Goal: Task Accomplishment & Management: Use online tool/utility

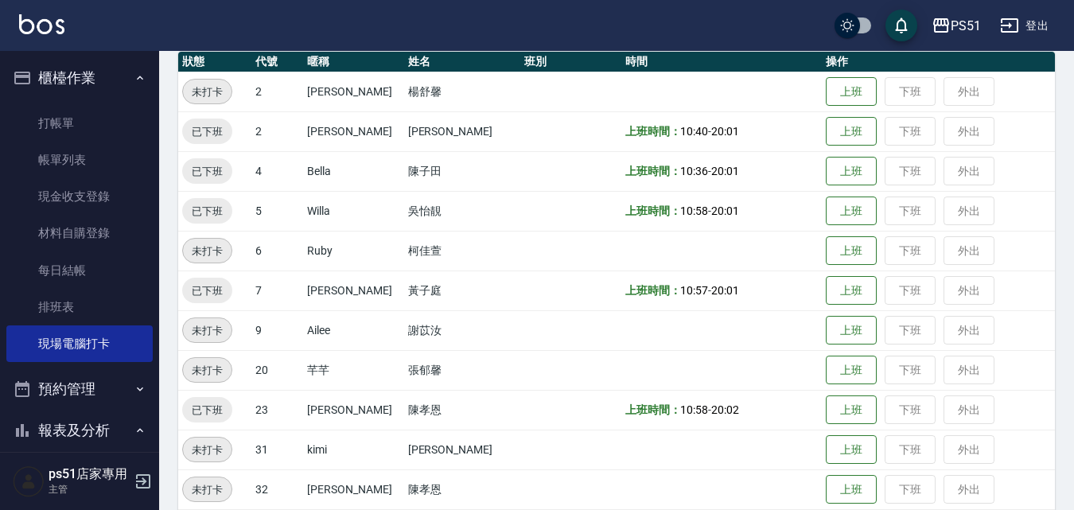
scroll to position [185, 0]
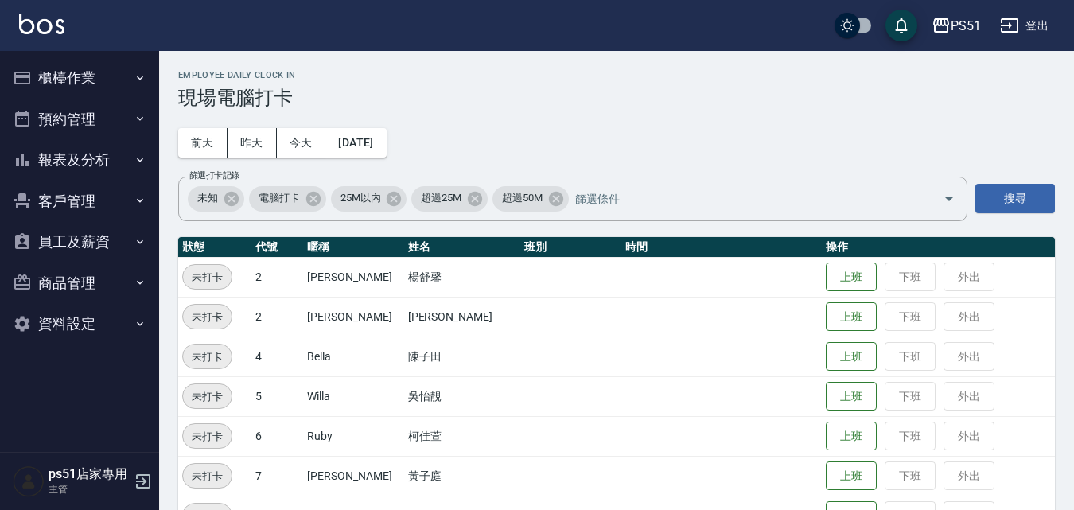
scroll to position [185, 0]
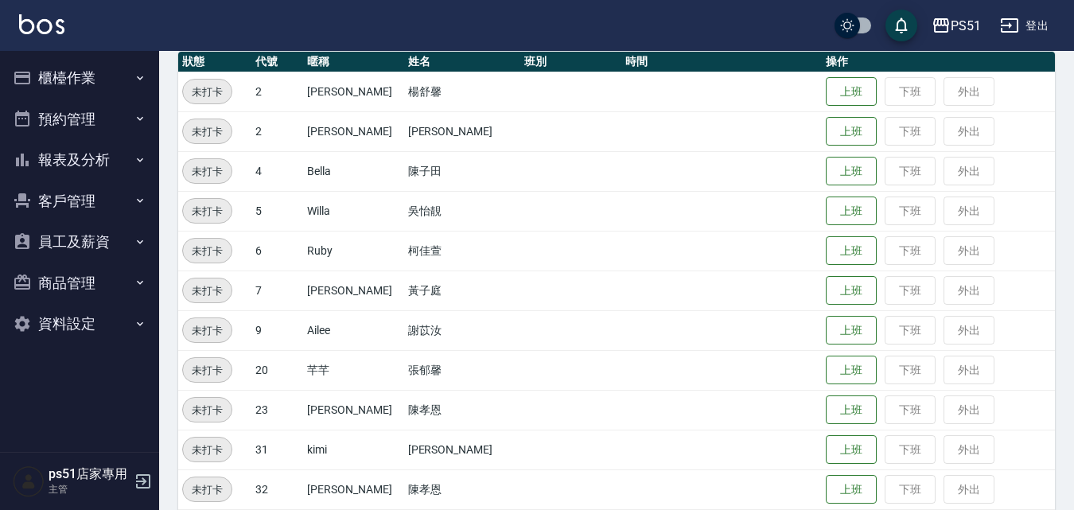
click at [834, 227] on td "上班 下班 外出" at bounding box center [938, 211] width 233 height 40
click at [835, 208] on button "上班" at bounding box center [851, 211] width 51 height 28
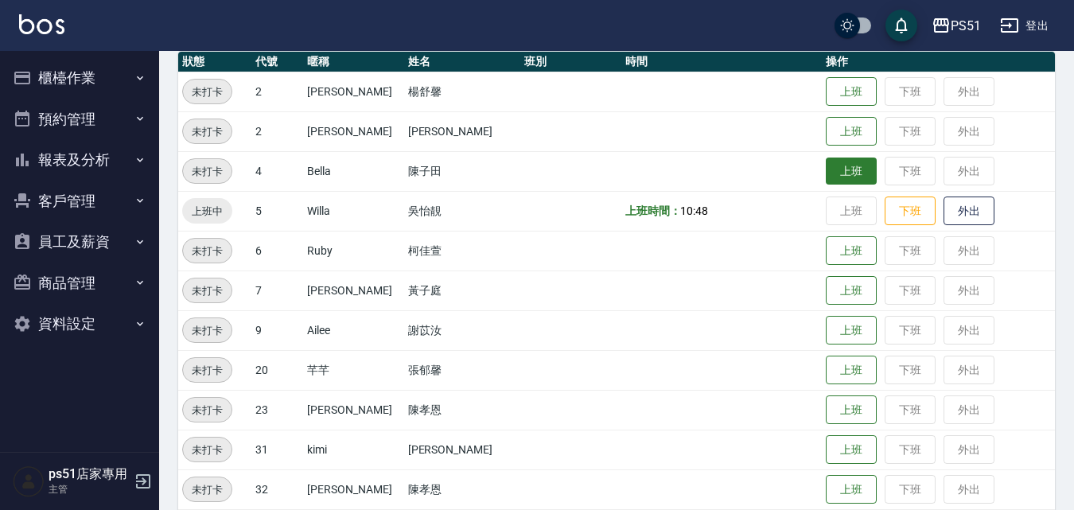
click at [826, 169] on button "上班" at bounding box center [851, 172] width 51 height 28
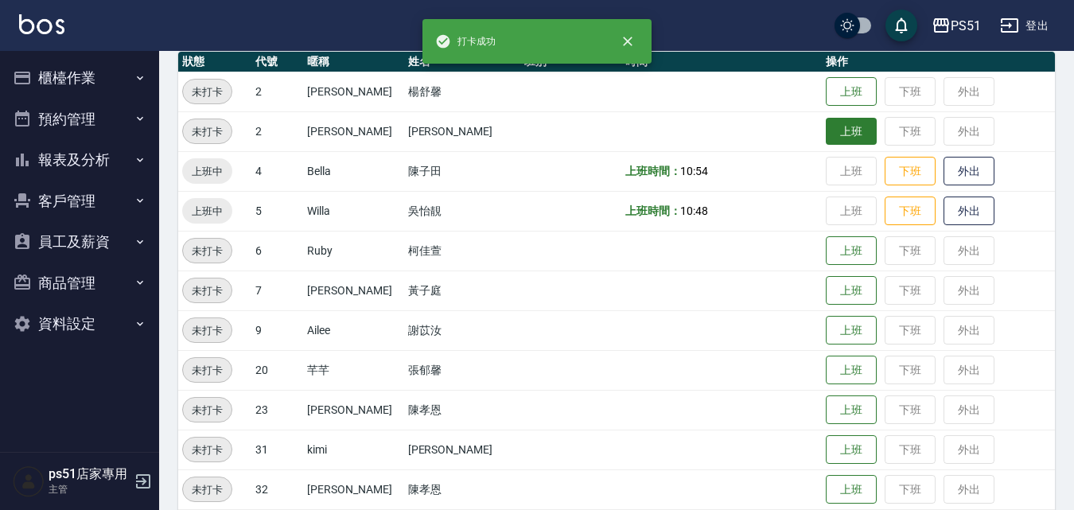
click at [842, 132] on button "上班" at bounding box center [851, 132] width 51 height 28
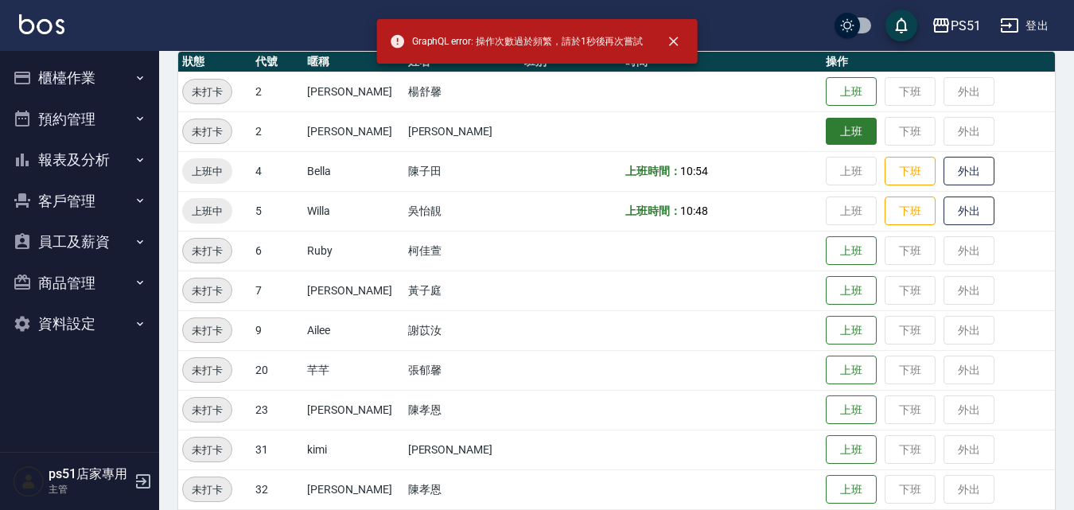
click at [842, 132] on button "上班" at bounding box center [851, 132] width 51 height 28
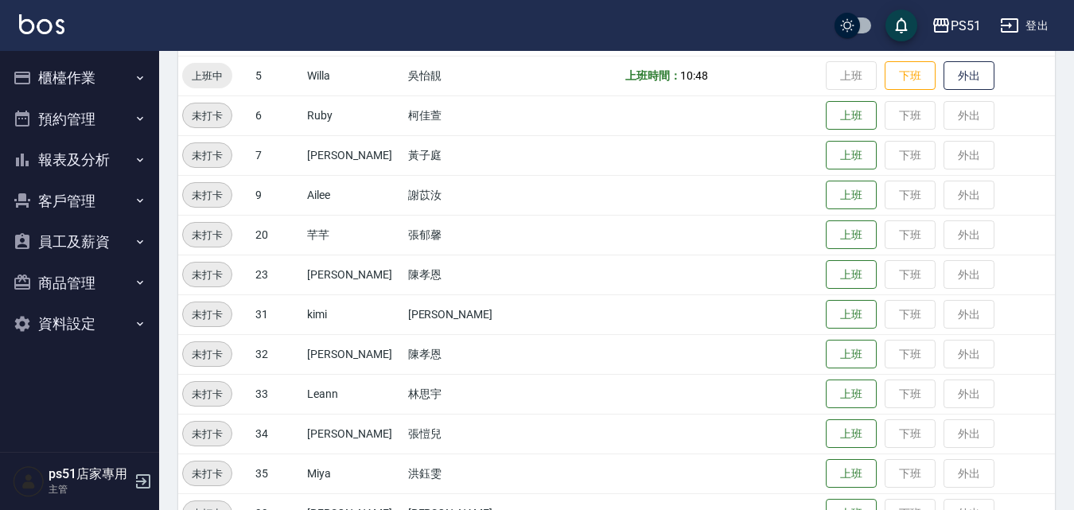
scroll to position [371, 0]
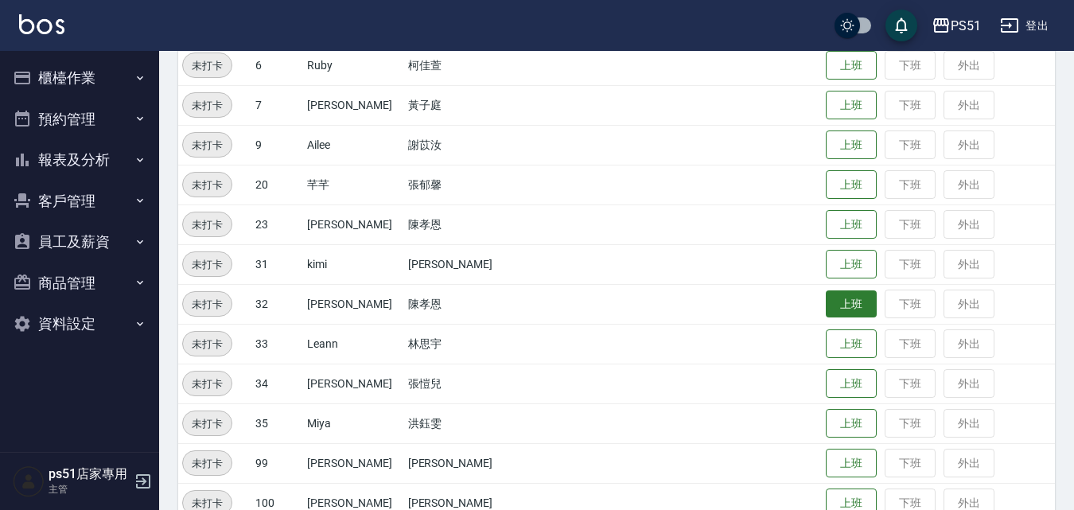
click at [831, 296] on button "上班" at bounding box center [851, 304] width 51 height 28
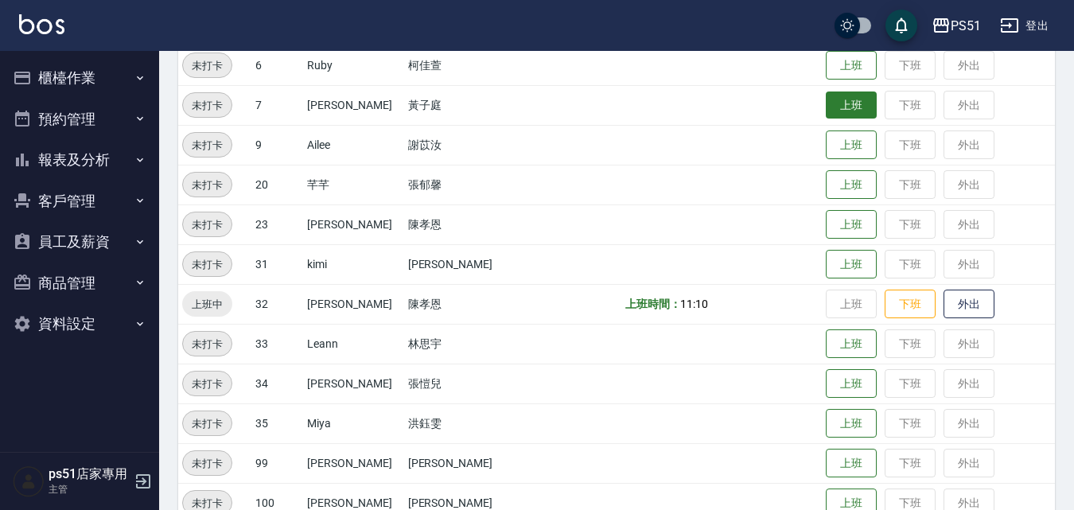
click at [826, 103] on button "上班" at bounding box center [851, 105] width 51 height 28
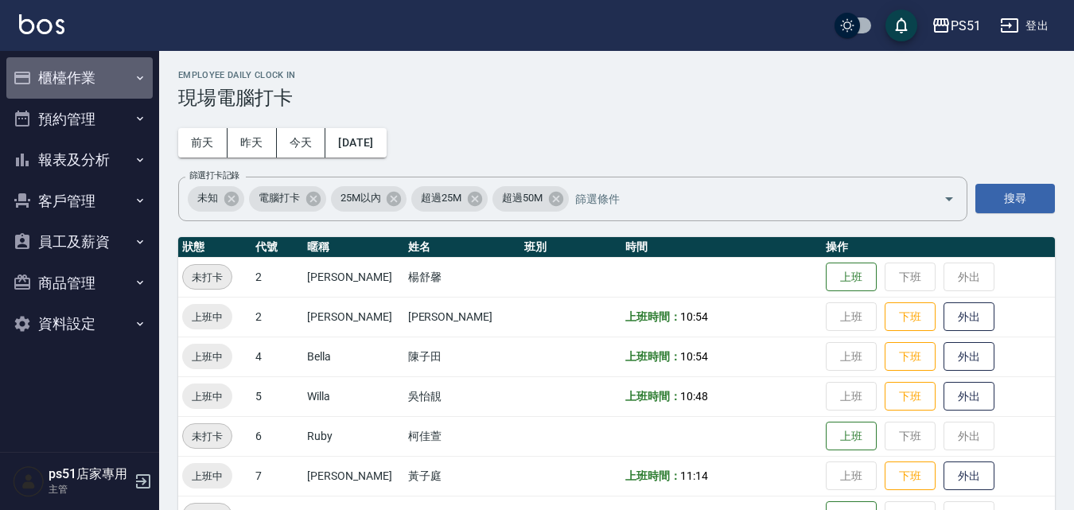
click at [115, 82] on button "櫃檯作業" at bounding box center [79, 77] width 146 height 41
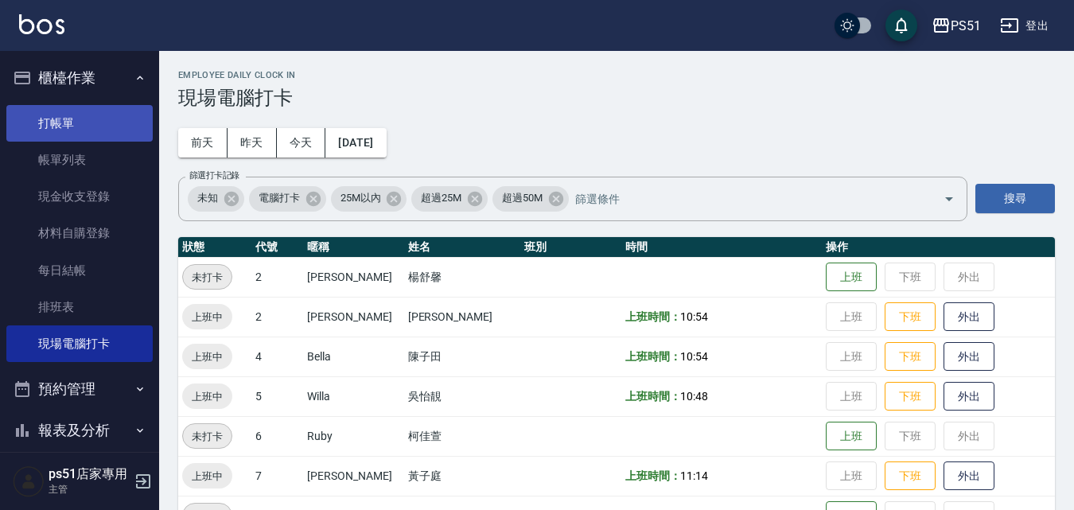
click at [115, 112] on link "打帳單" at bounding box center [79, 123] width 146 height 37
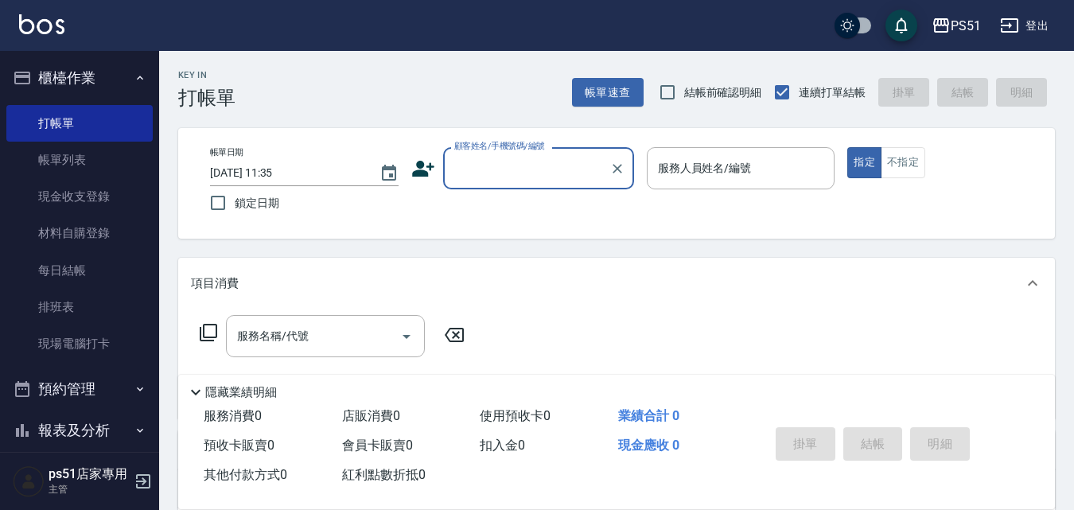
click at [491, 166] on input "顧客姓名/手機號碼/編號" at bounding box center [526, 168] width 153 height 28
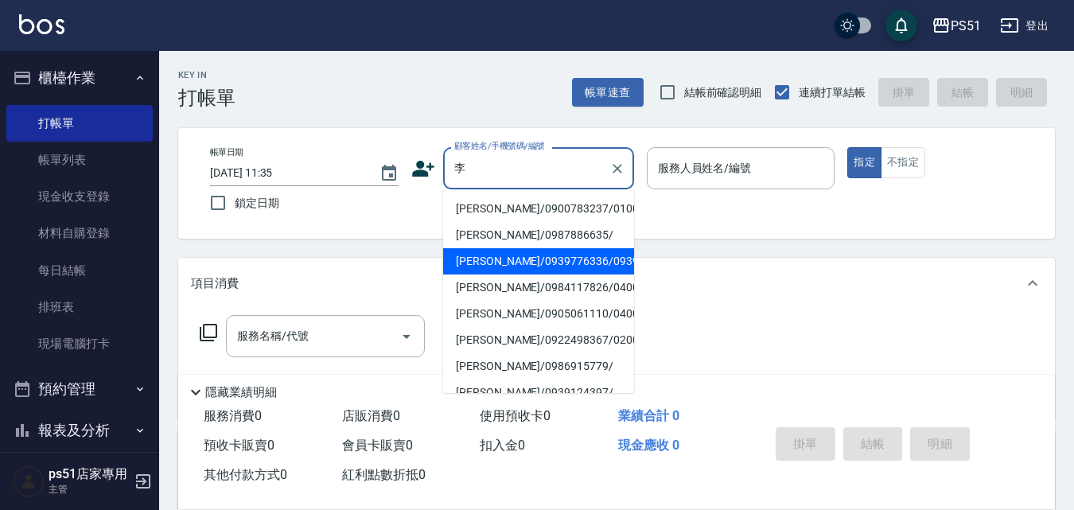
click at [549, 274] on li "[PERSON_NAME]/0939776336/0939776336" at bounding box center [538, 261] width 191 height 26
type input "[PERSON_NAME]/0939776336/0939776336"
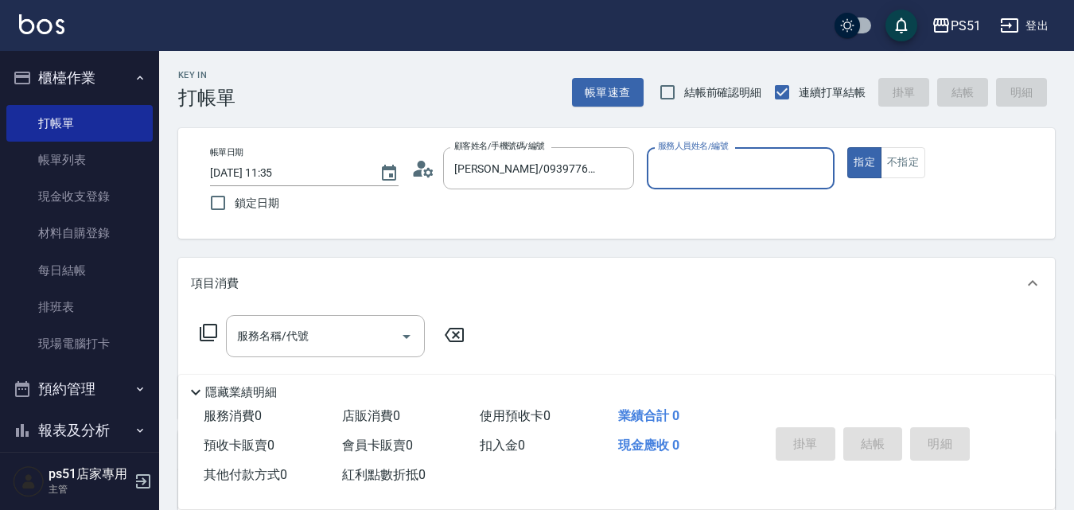
click at [672, 169] on input "服務人員姓名/編號" at bounding box center [741, 168] width 174 height 28
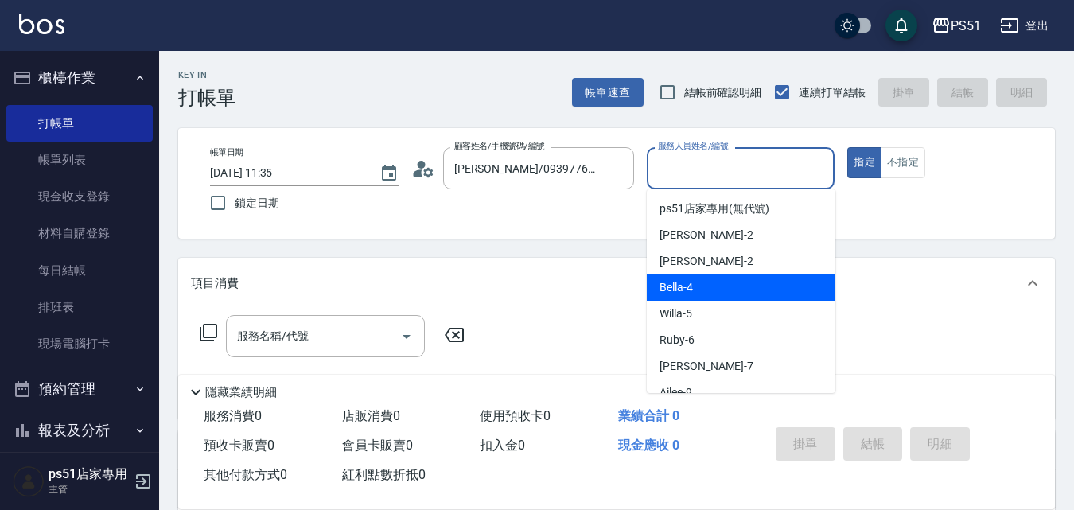
click at [674, 290] on span "Bella -4" at bounding box center [676, 287] width 33 height 17
type input "Bella-4"
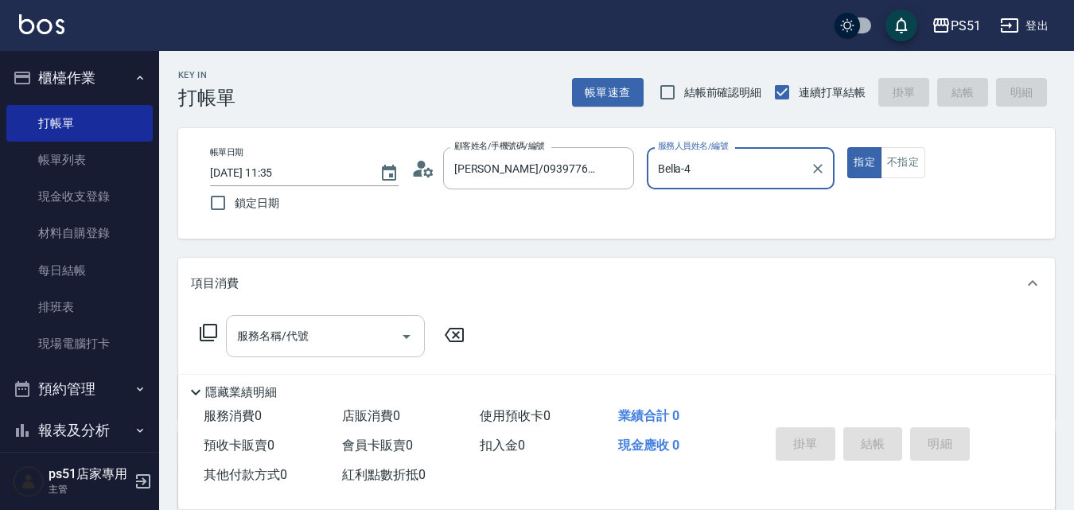
click at [306, 346] on input "服務名稱/代號" at bounding box center [313, 336] width 161 height 28
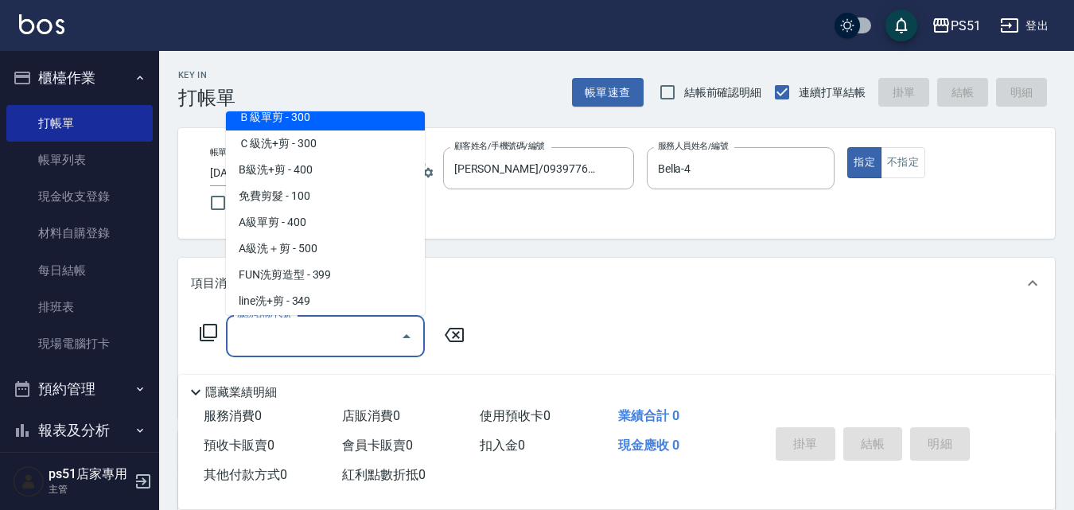
scroll to position [557, 0]
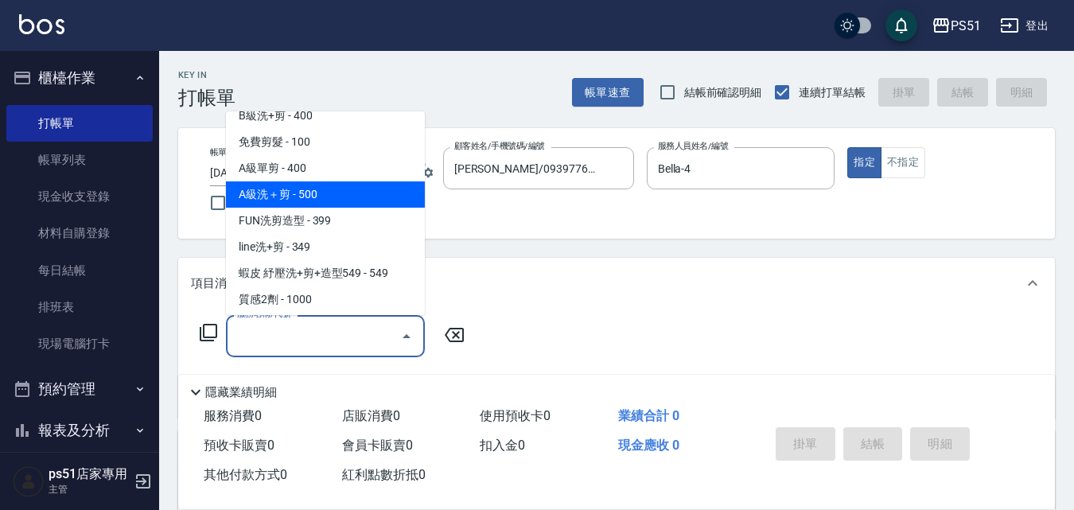
click at [326, 195] on span "A級洗＋剪 - 500" at bounding box center [325, 194] width 199 height 26
type input "A級洗＋剪(207)"
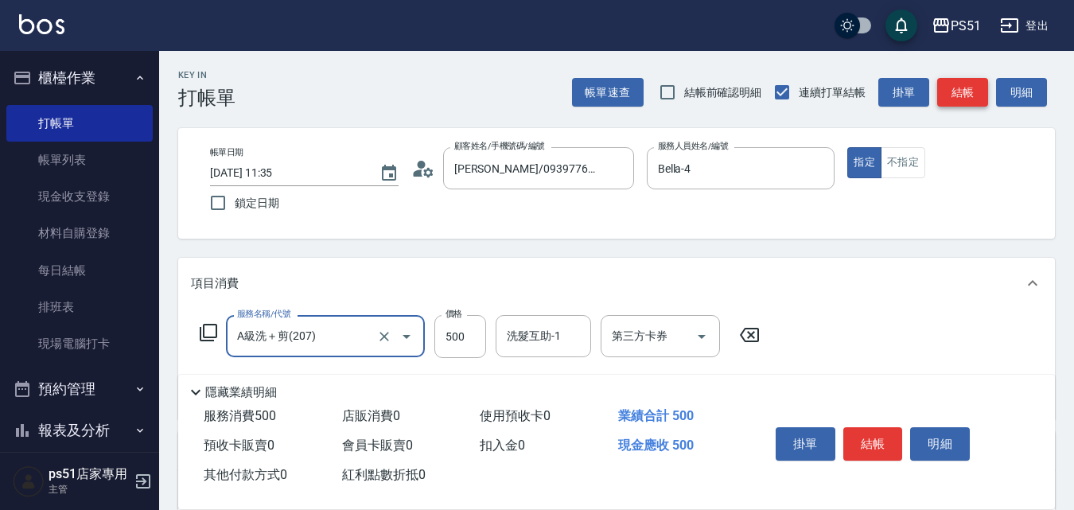
click at [979, 101] on button "結帳" at bounding box center [962, 92] width 51 height 29
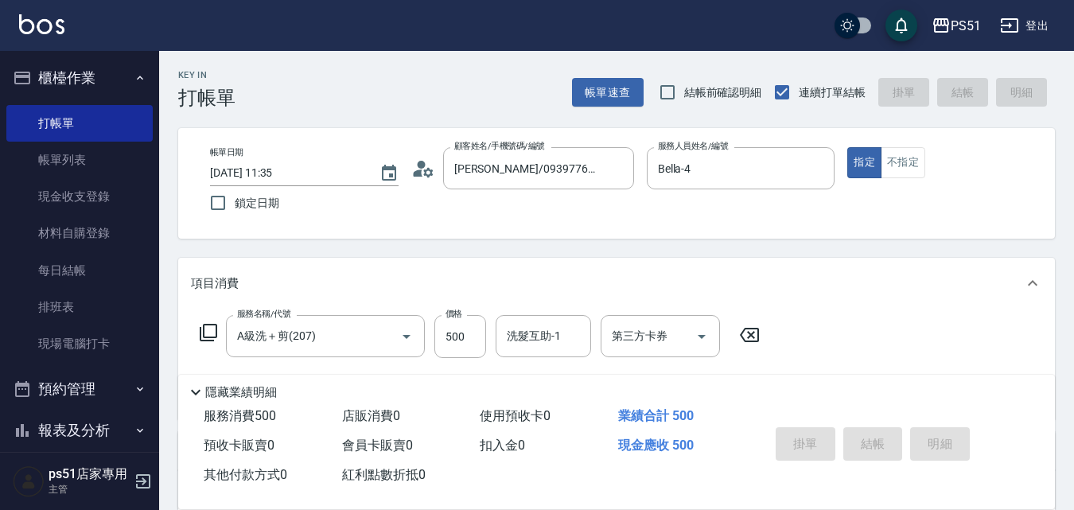
type input "[DATE] 11:36"
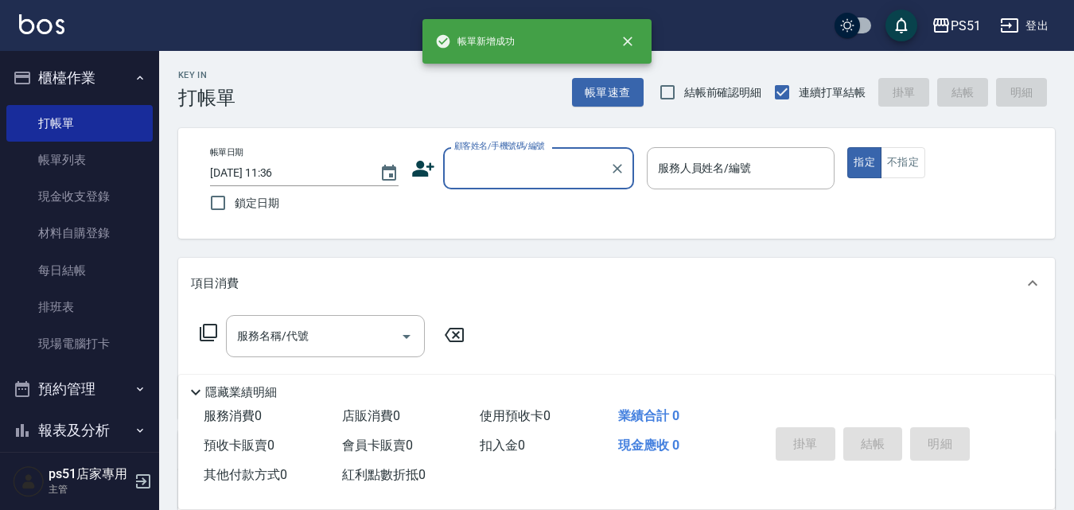
scroll to position [0, 0]
click at [508, 177] on input "顧客姓名/手機號碼/編號" at bounding box center [526, 168] width 153 height 28
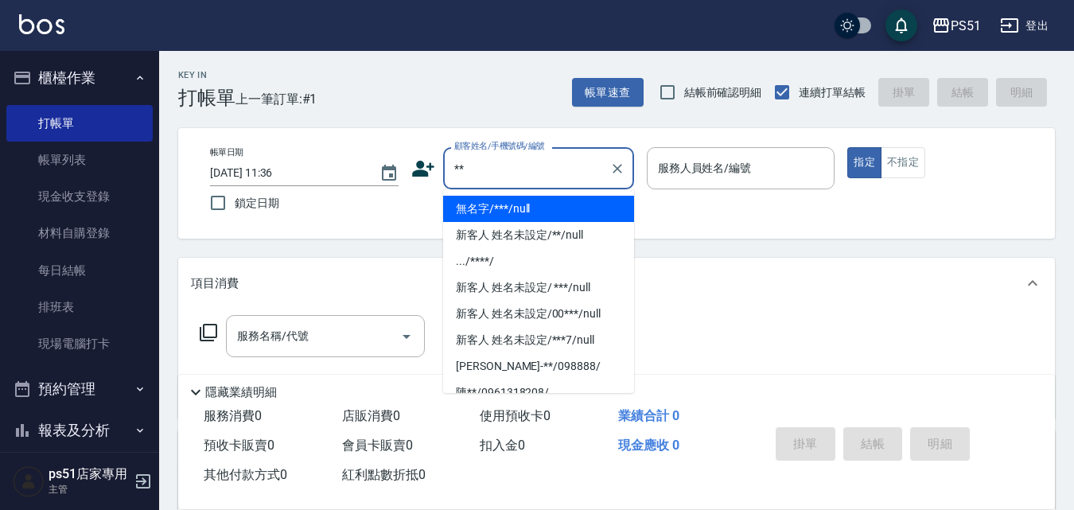
drag, startPoint x: 500, startPoint y: 210, endPoint x: 670, endPoint y: 190, distance: 171.4
click at [500, 210] on li "無名字/***/null" at bounding box center [538, 209] width 191 height 26
type input "無名字/***/null"
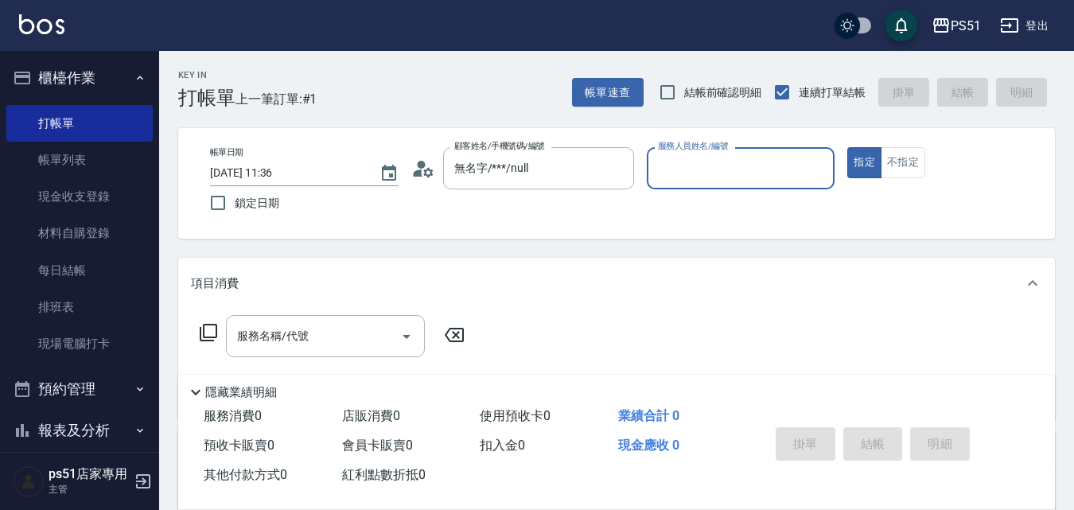
click at [726, 166] on input "服務人員姓名/編號" at bounding box center [741, 168] width 174 height 28
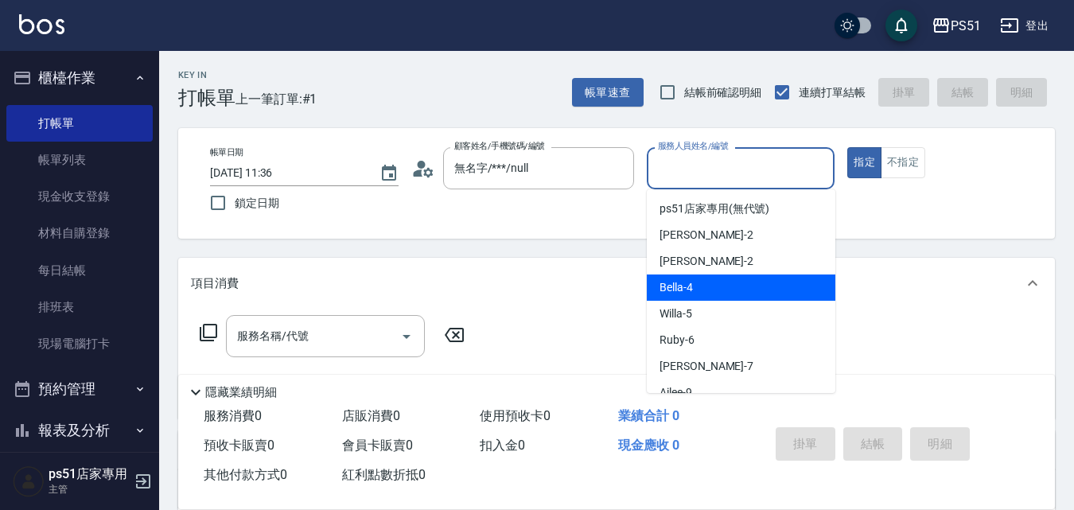
click at [712, 283] on div "Bella -4" at bounding box center [741, 287] width 189 height 26
type input "Bella-4"
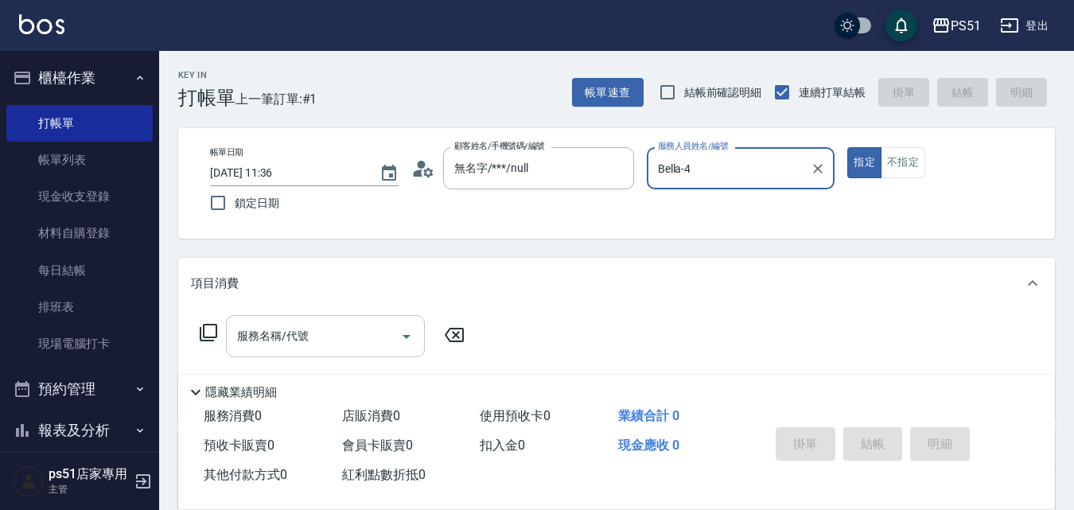
click at [274, 336] on div "服務名稱/代號 服務名稱/代號" at bounding box center [325, 336] width 199 height 42
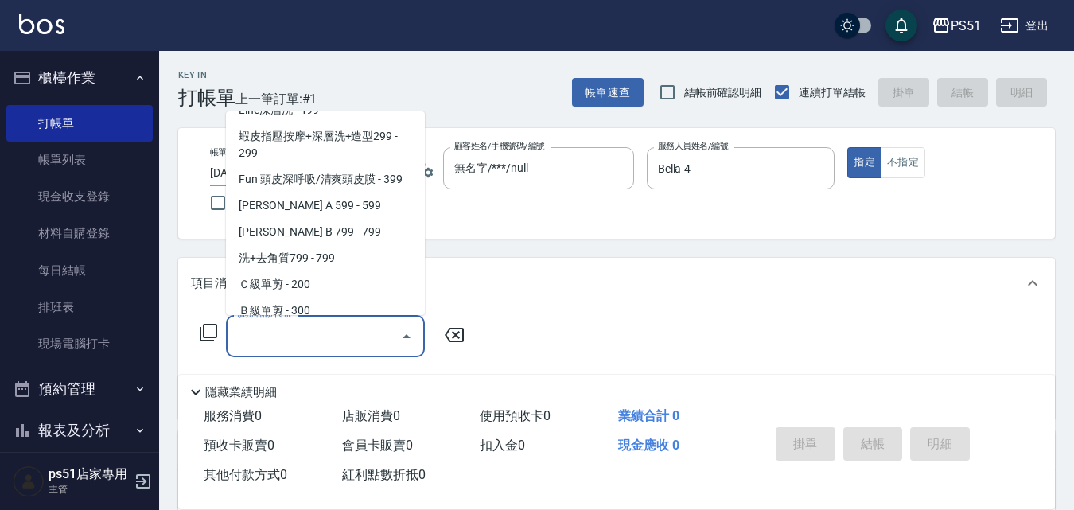
scroll to position [372, 0]
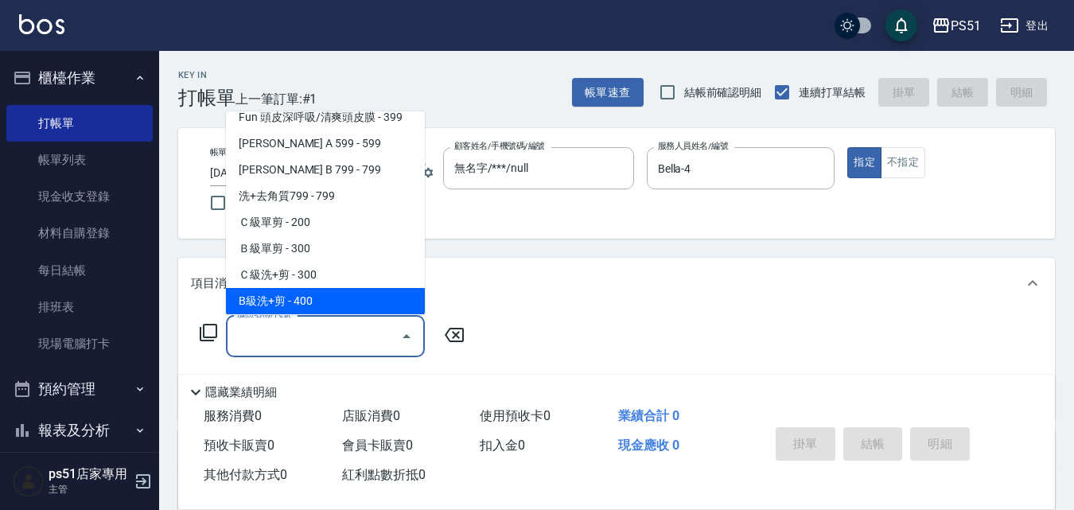
click at [343, 299] on span "B級洗+剪 - 400" at bounding box center [325, 301] width 199 height 26
type input "B級洗+剪(204)"
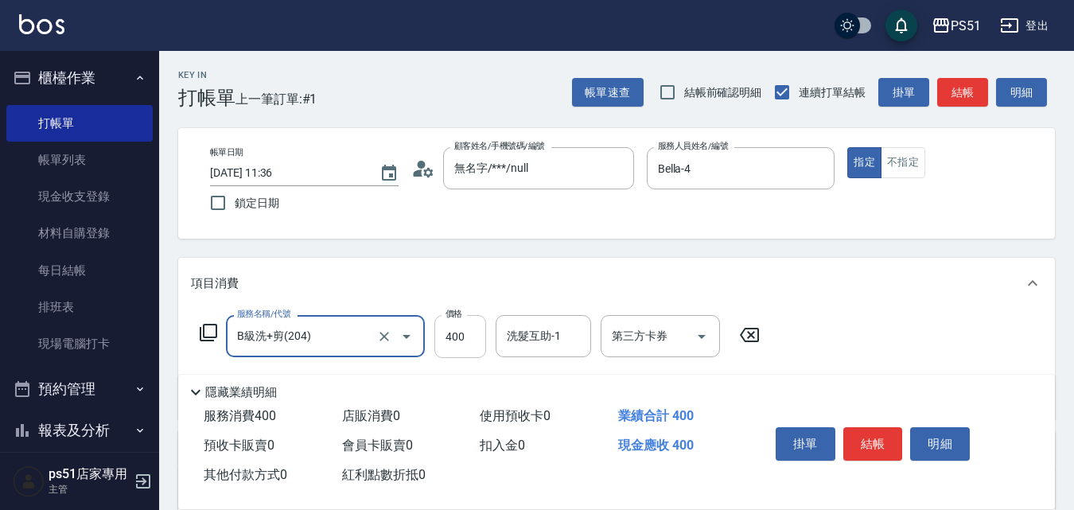
click at [461, 337] on input "400" at bounding box center [460, 336] width 52 height 43
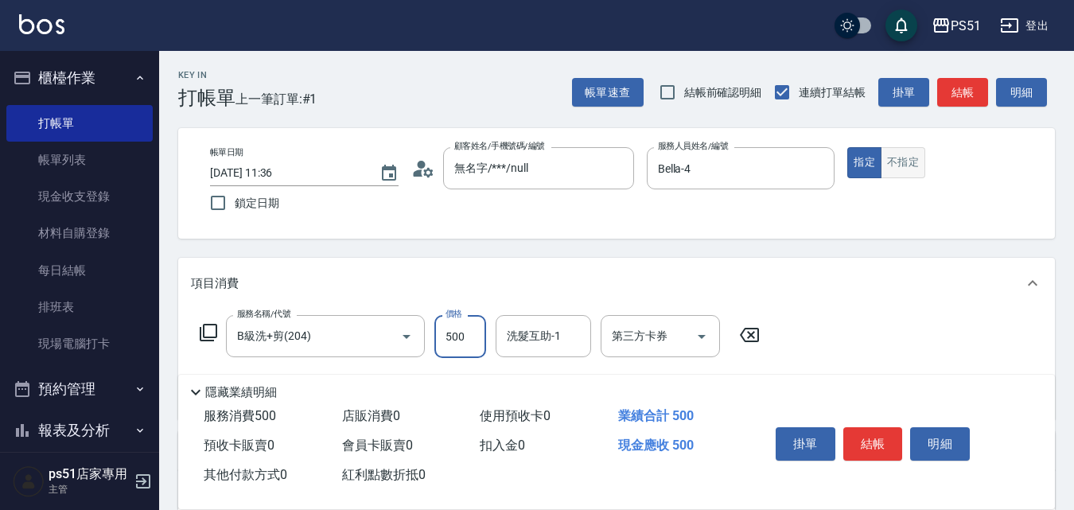
type input "500"
drag, startPoint x: 905, startPoint y: 148, endPoint x: 737, endPoint y: 285, distance: 216.6
click at [905, 148] on button "不指定" at bounding box center [903, 162] width 45 height 31
drag, startPoint x: 551, startPoint y: 339, endPoint x: 548, endPoint y: 327, distance: 12.4
click at [551, 339] on input "洗髮互助-1" at bounding box center [543, 336] width 81 height 28
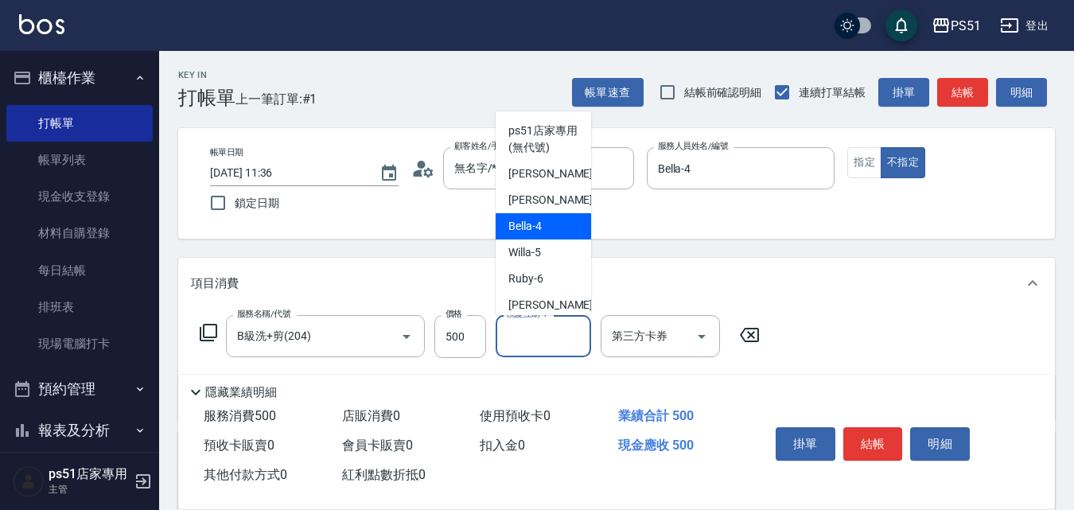
scroll to position [185, 0]
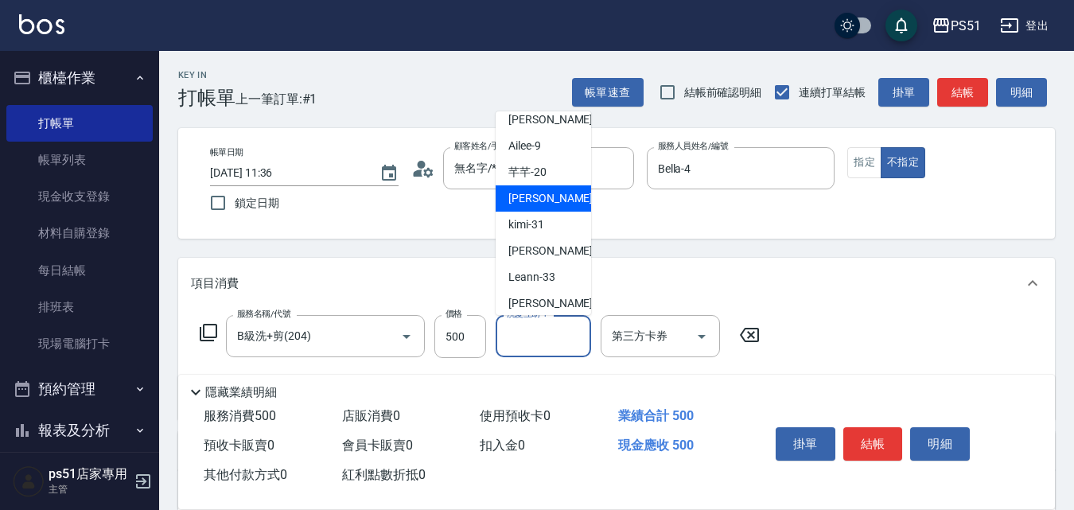
click at [530, 200] on span "[PERSON_NAME] -23" at bounding box center [558, 198] width 100 height 17
type input "[PERSON_NAME]-23"
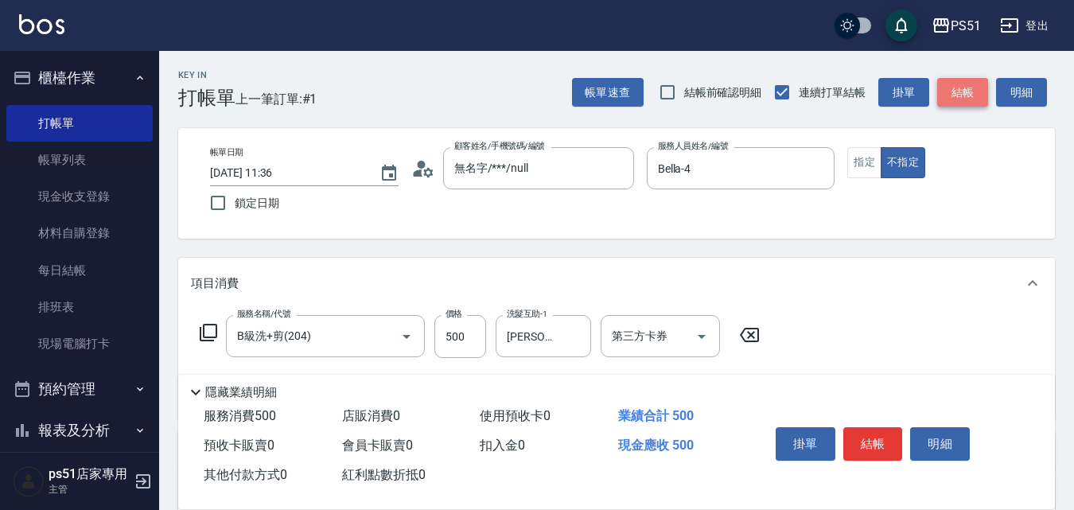
click at [966, 87] on button "結帳" at bounding box center [962, 92] width 51 height 29
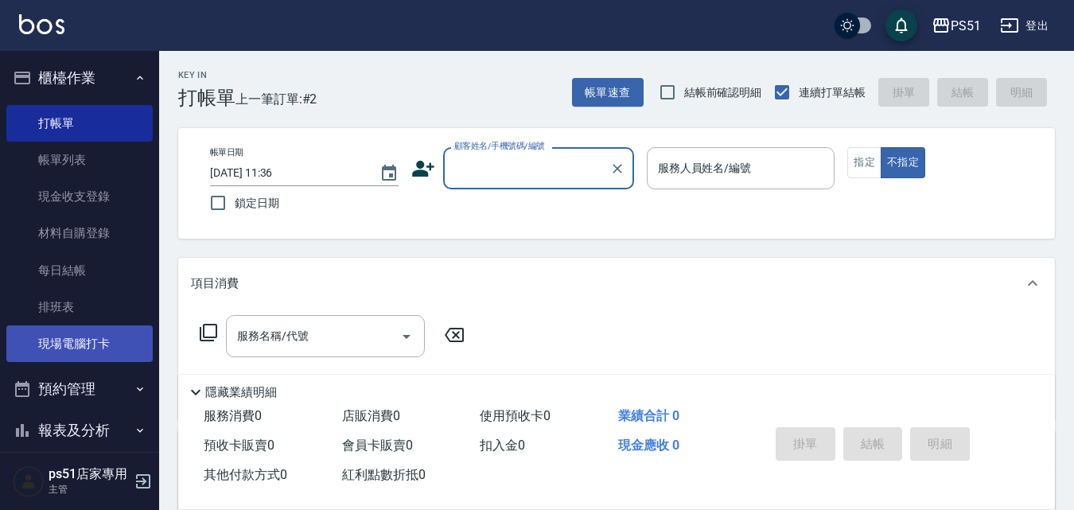
scroll to position [181, 0]
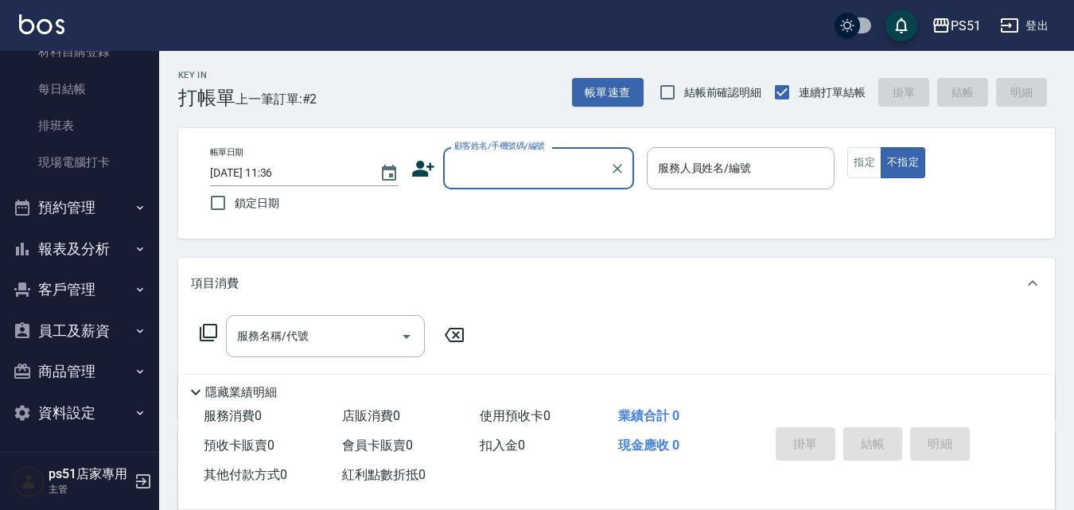
click at [119, 298] on button "客戶管理" at bounding box center [79, 289] width 146 height 41
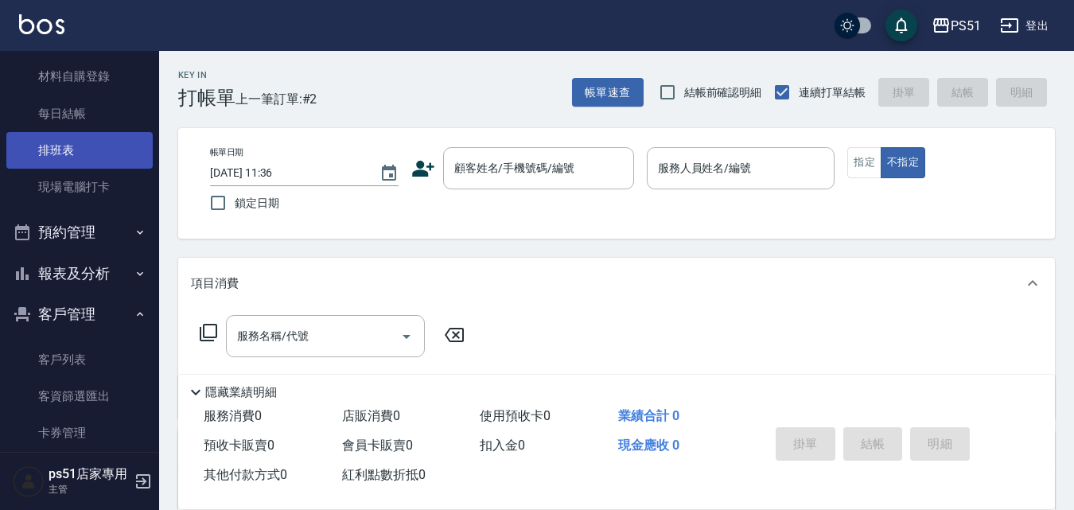
scroll to position [185, 0]
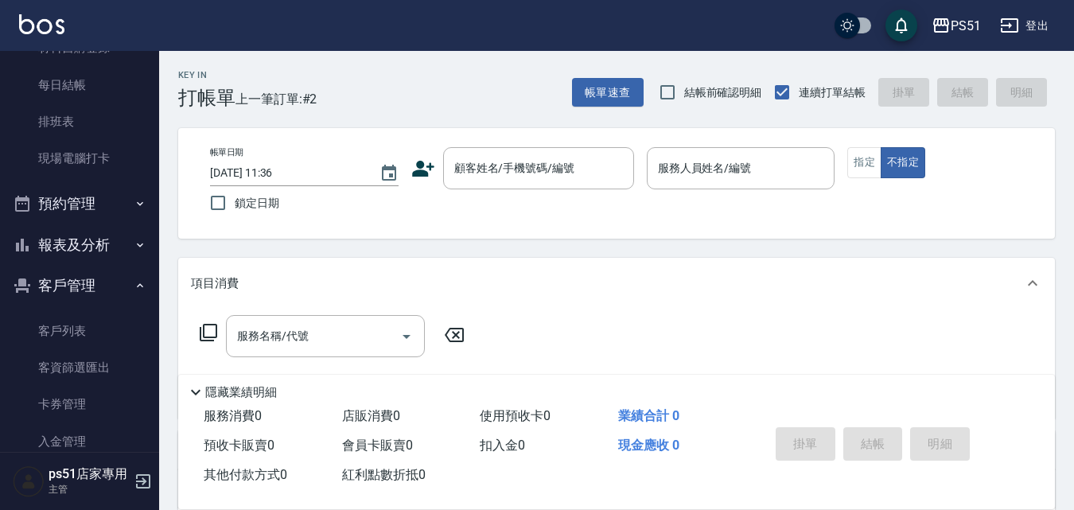
click at [119, 244] on button "報表及分析" at bounding box center [79, 244] width 146 height 41
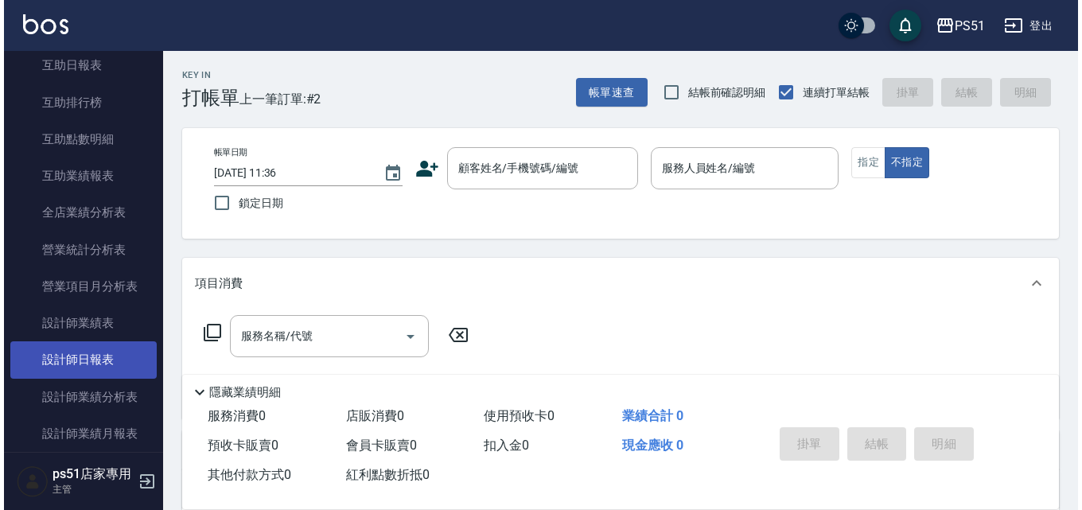
scroll to position [742, 0]
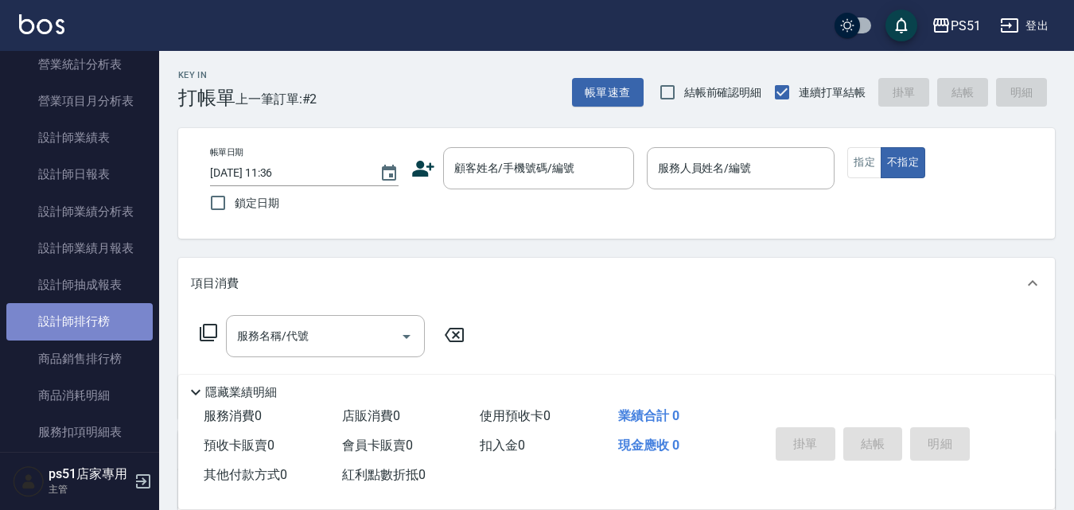
click at [116, 317] on link "設計師排行榜" at bounding box center [79, 321] width 146 height 37
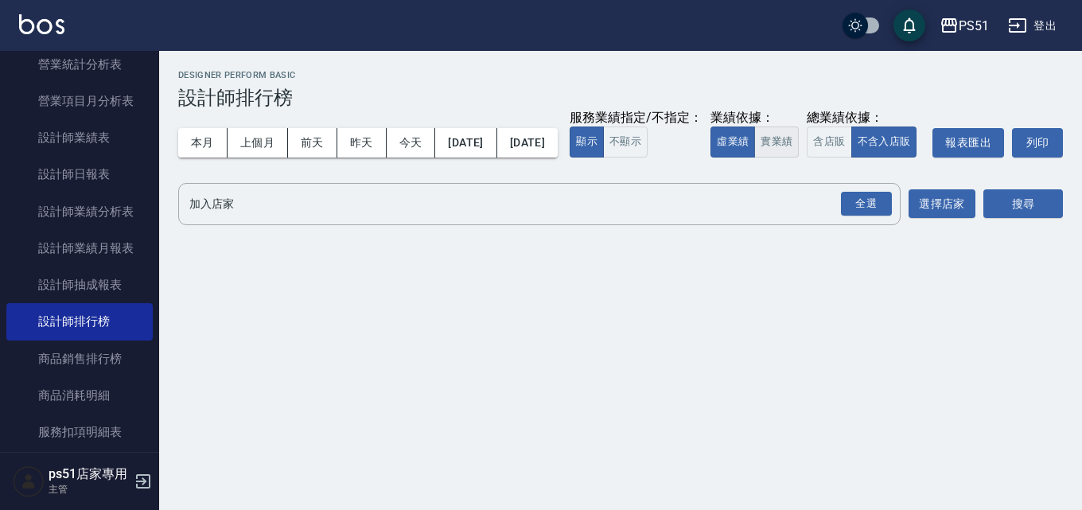
click at [754, 158] on button "實業績" at bounding box center [776, 142] width 45 height 31
click at [869, 216] on div "全選" at bounding box center [866, 204] width 51 height 25
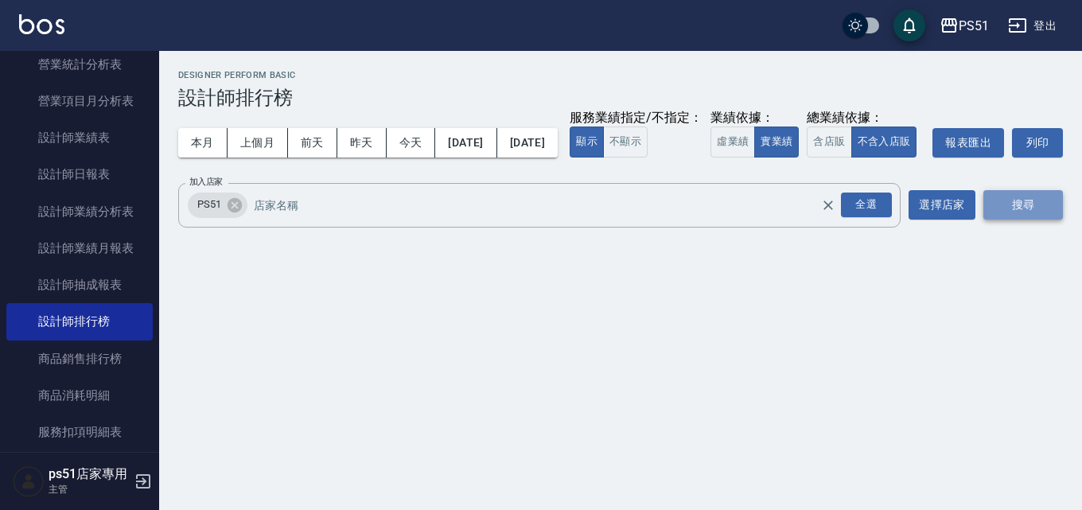
click at [1011, 220] on button "搜尋" at bounding box center [1023, 204] width 80 height 29
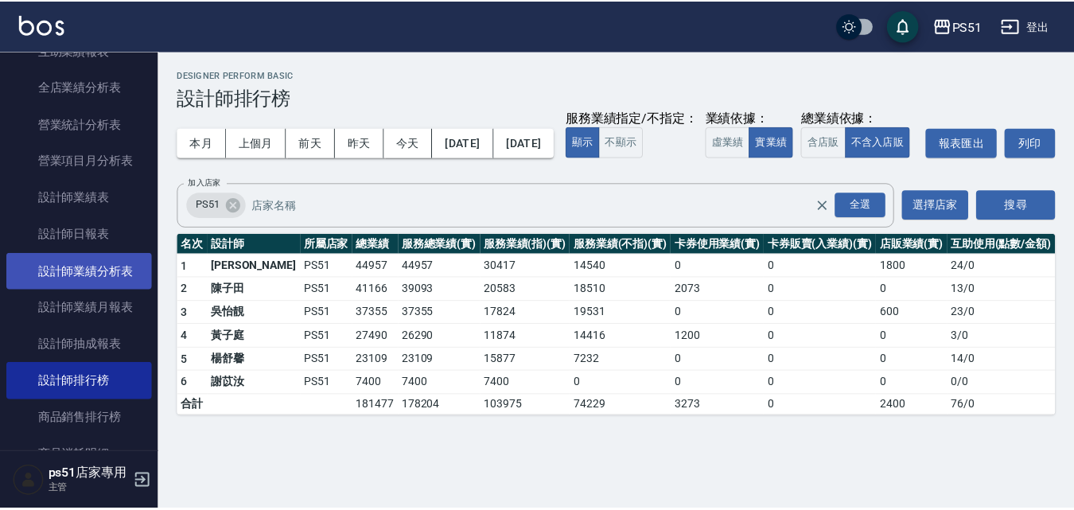
scroll to position [742, 0]
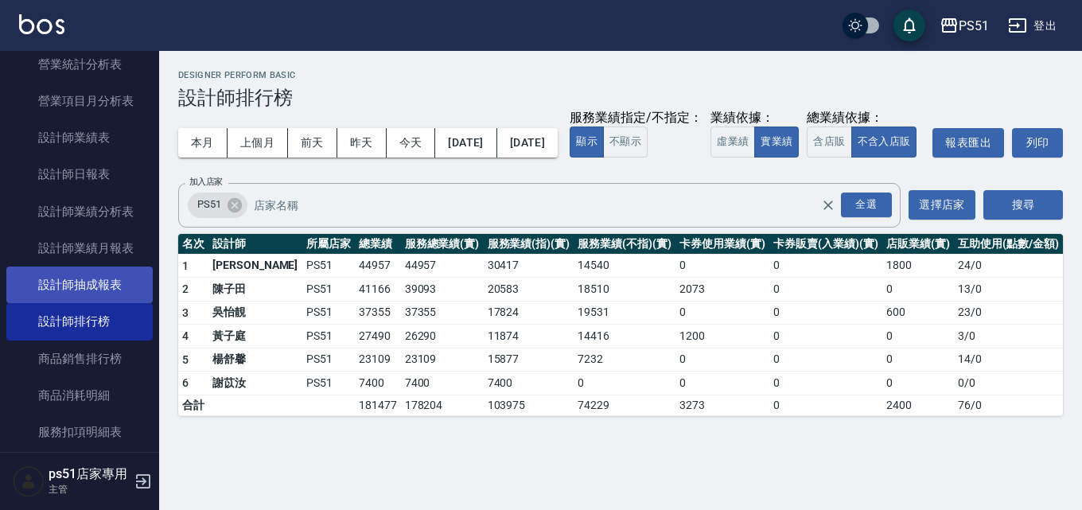
click at [118, 278] on link "設計師抽成報表" at bounding box center [79, 285] width 146 height 37
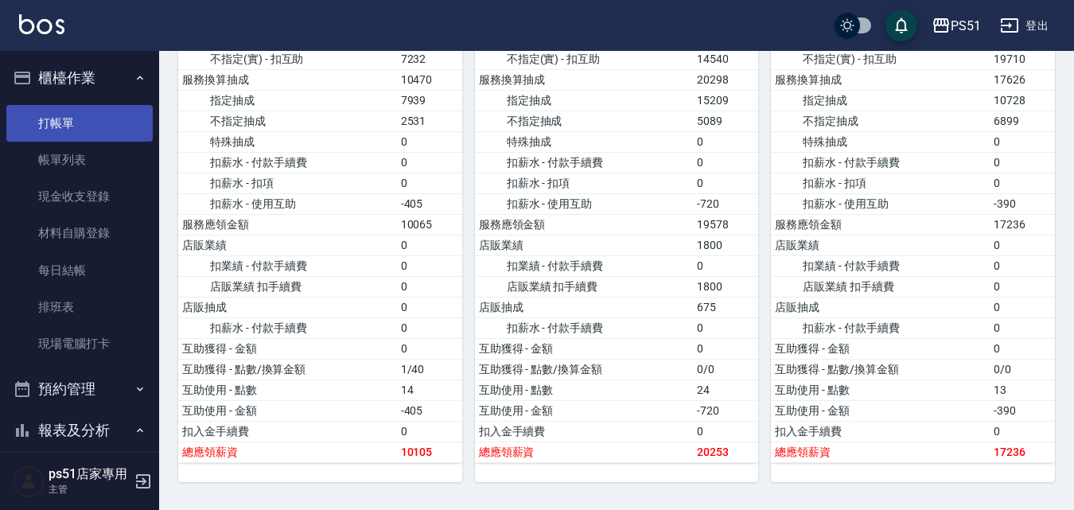
click at [84, 129] on link "打帳單" at bounding box center [79, 123] width 146 height 37
